Goal: Transaction & Acquisition: Download file/media

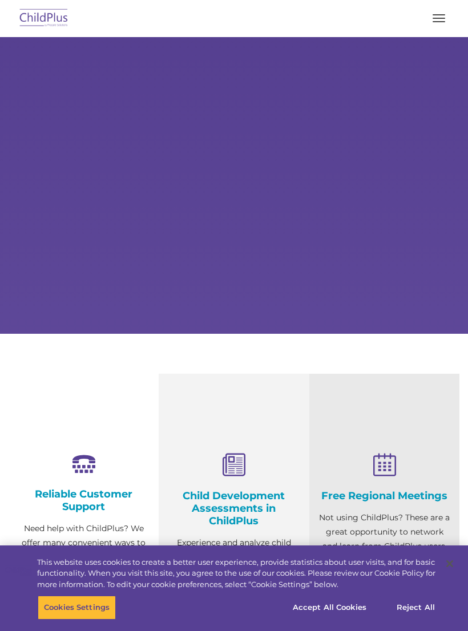
select select "MEDIUM"
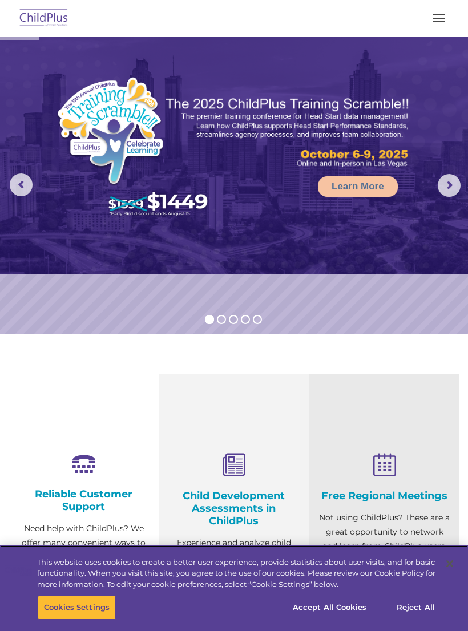
click at [348, 610] on button "Accept All Cookies" at bounding box center [330, 608] width 86 height 24
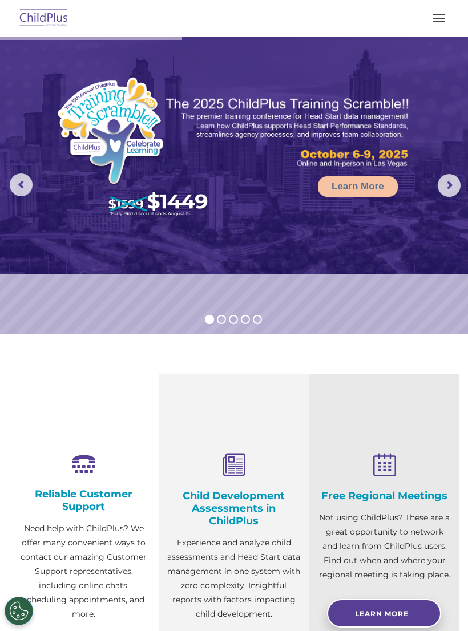
click at [440, 16] on button "button" at bounding box center [439, 18] width 24 height 18
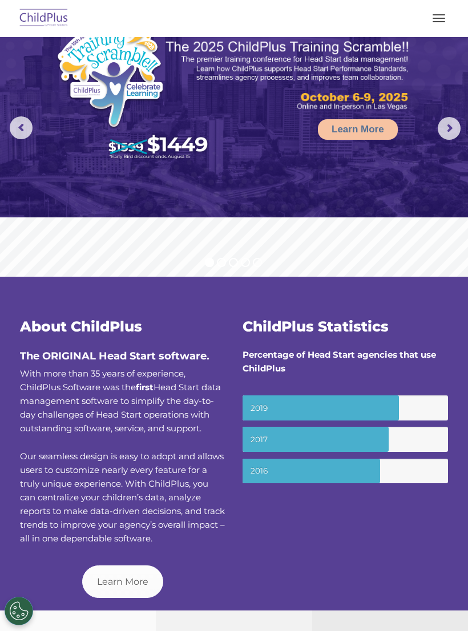
click at [38, 22] on img at bounding box center [44, 18] width 54 height 27
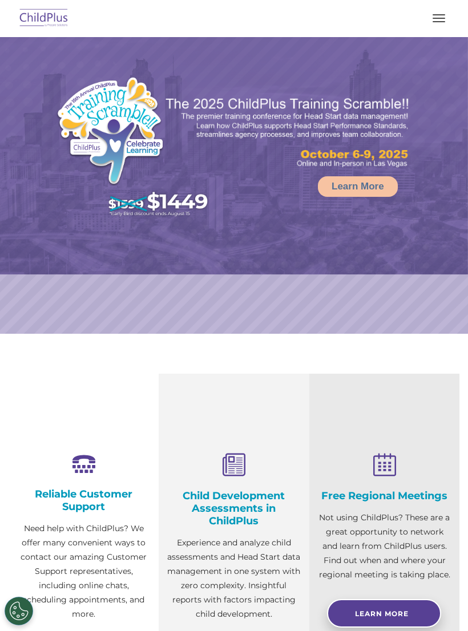
select select "MEDIUM"
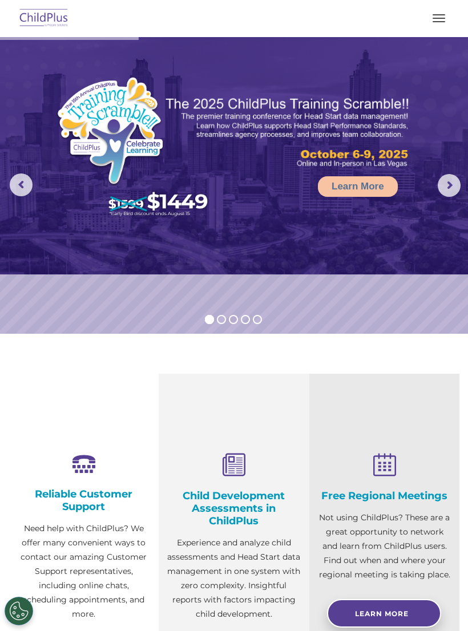
click at [67, 602] on p "Need help with ChildPlus? We offer many convenient ways to contact our amazing …" at bounding box center [83, 572] width 133 height 100
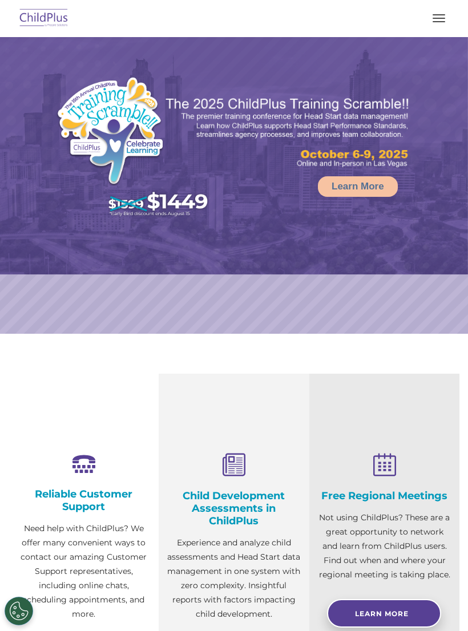
select select "MEDIUM"
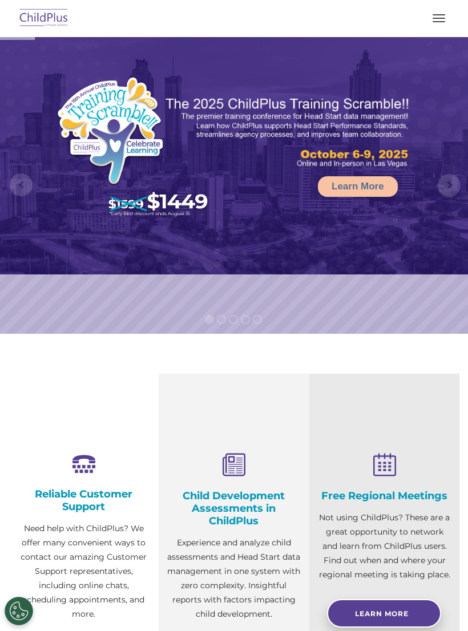
click at [438, 34] on nav "Download Support | Schedule A Demo  MENU MENU Software ChildPlus: The original…" at bounding box center [234, 18] width 468 height 37
click at [442, 25] on button "button" at bounding box center [439, 18] width 24 height 18
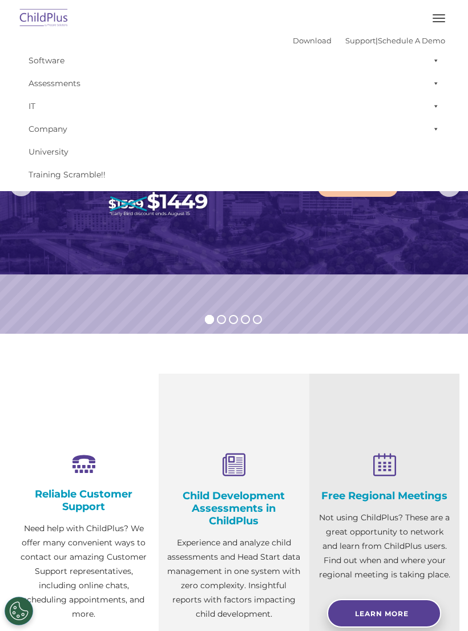
click at [33, 60] on link "Software" at bounding box center [234, 60] width 422 height 23
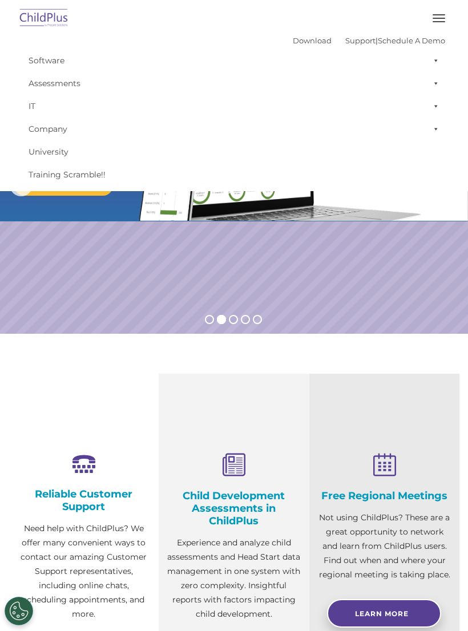
click at [293, 37] on link "Download" at bounding box center [312, 40] width 39 height 9
